Goal: Contribute content: Add original content to the website for others to see

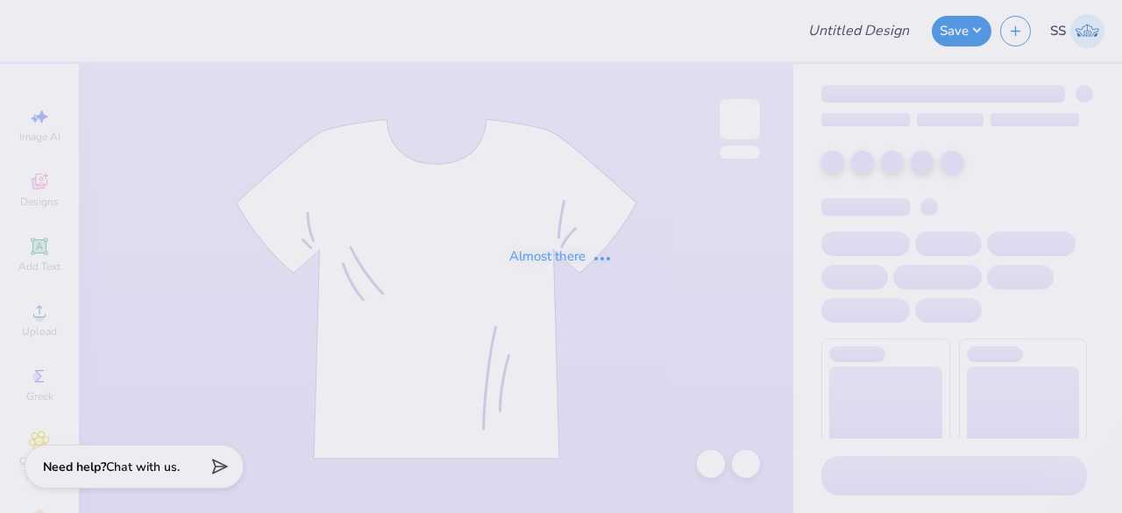
type input "i luv"
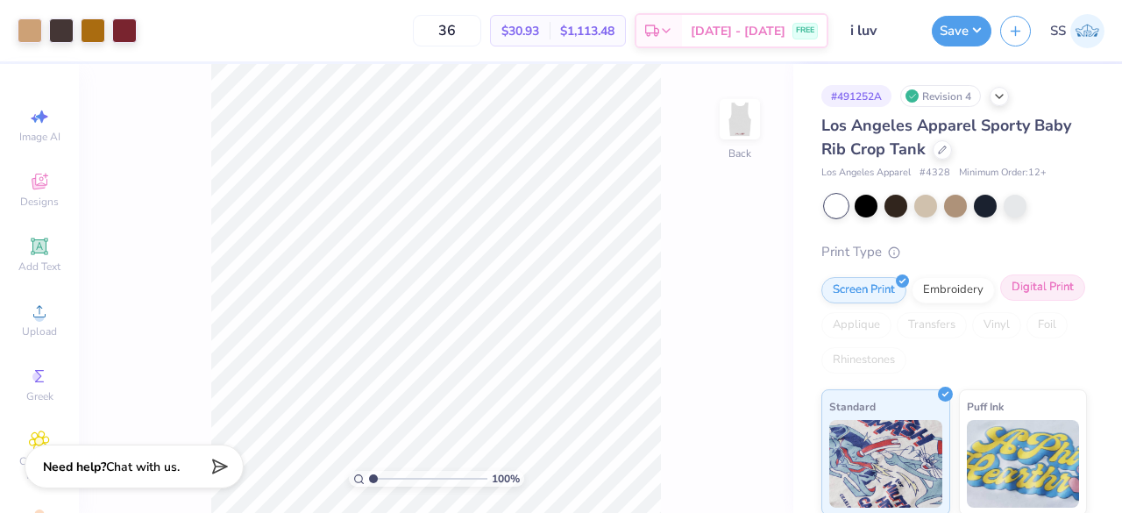
click at [1000, 301] on div "Digital Print" at bounding box center [1042, 287] width 85 height 26
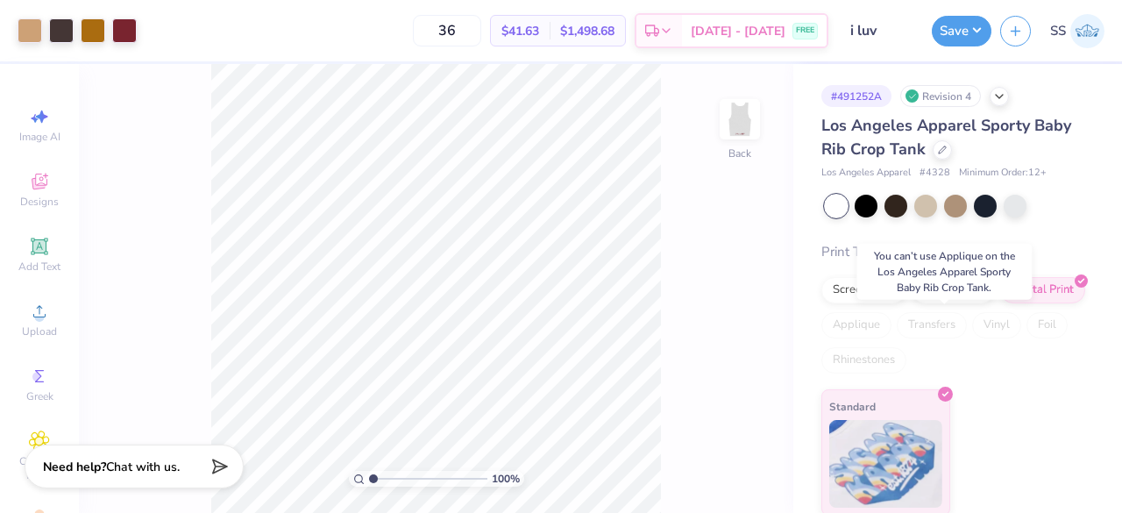
scroll to position [2, 0]
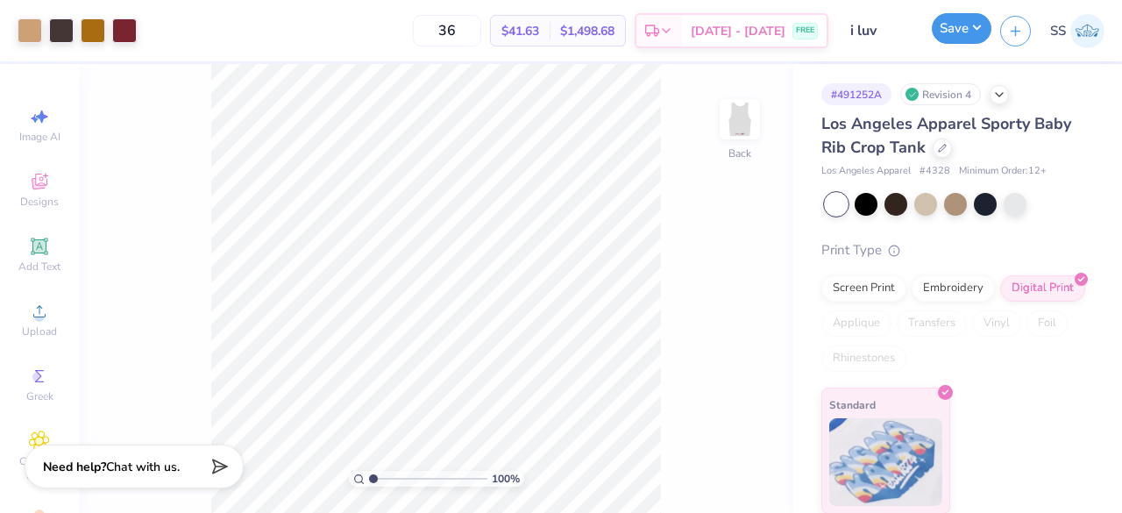
click at [968, 30] on button "Save" at bounding box center [962, 28] width 60 height 31
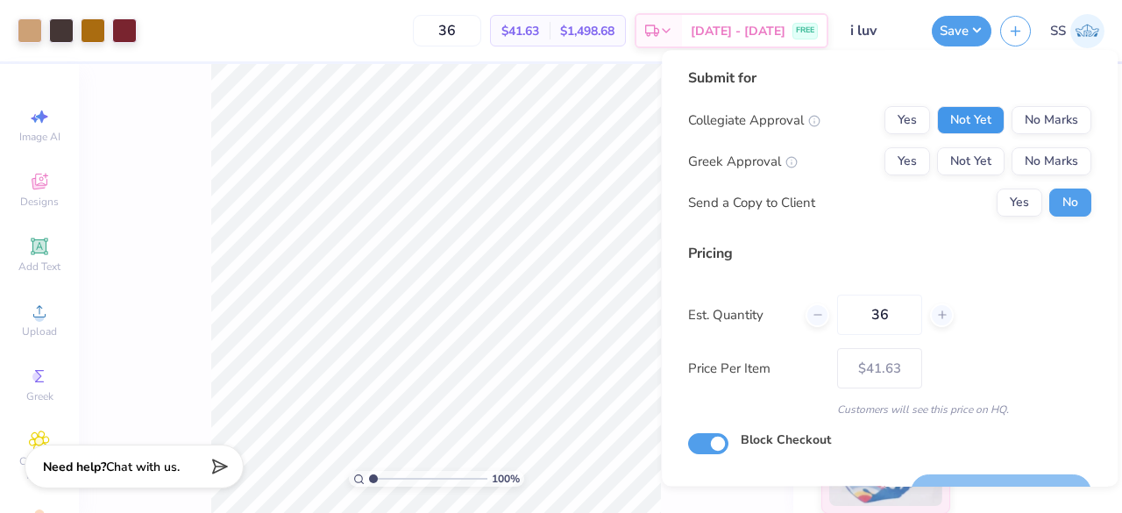
click at [976, 115] on button "Not Yet" at bounding box center [970, 120] width 67 height 28
click at [1018, 117] on button "No Marks" at bounding box center [1051, 120] width 80 height 28
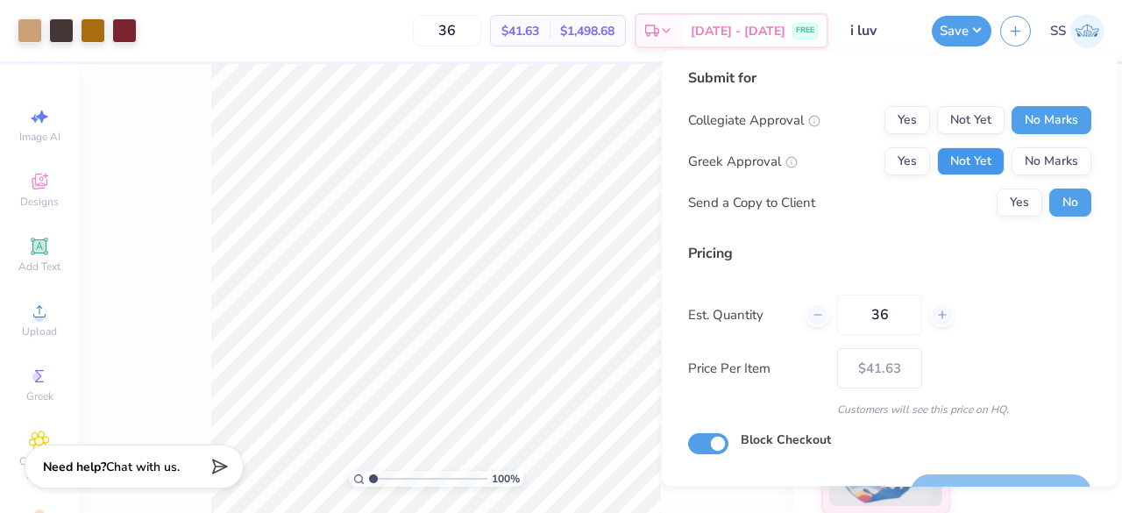
click at [979, 156] on button "Not Yet" at bounding box center [970, 161] width 67 height 28
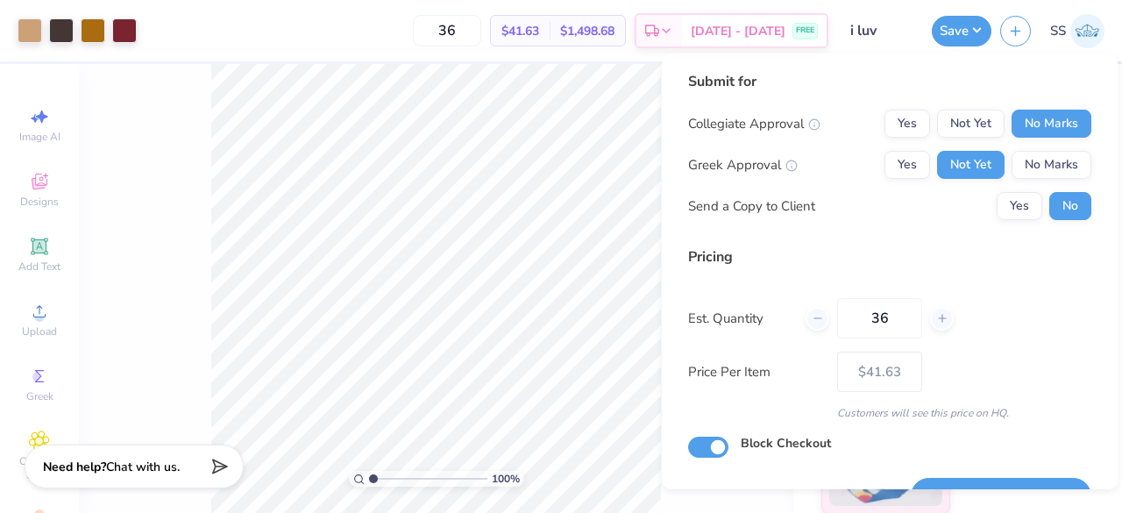
scroll to position [40, 0]
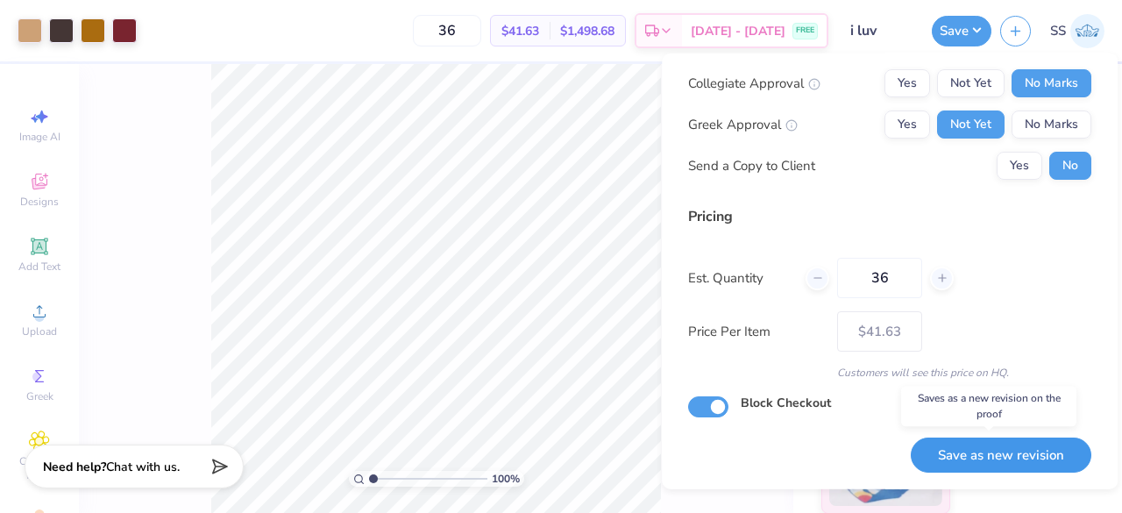
click at [973, 444] on button "Save as new revision" at bounding box center [1001, 454] width 181 height 36
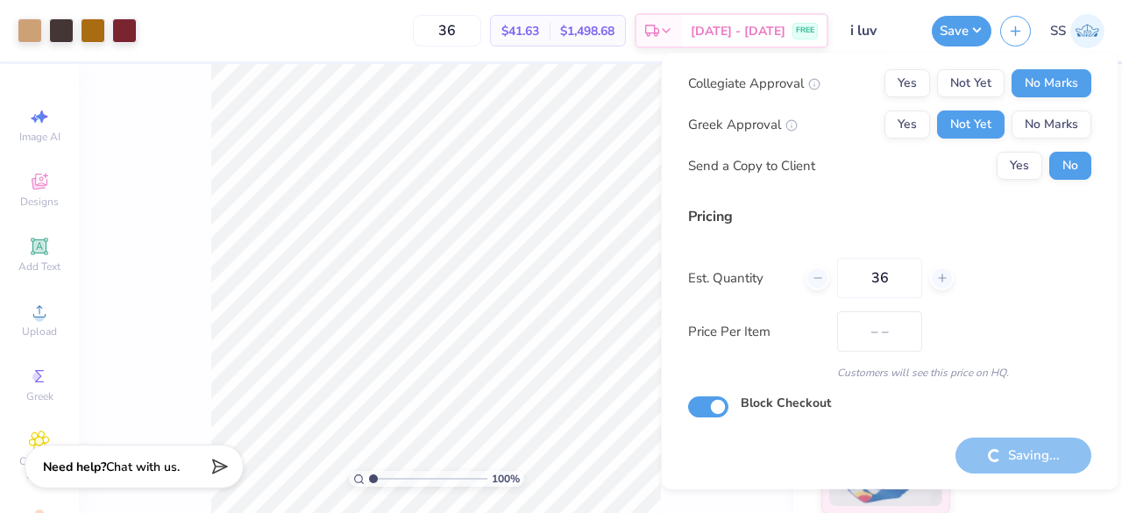
type input "$41.63"
